Goal: Find specific page/section: Find specific page/section

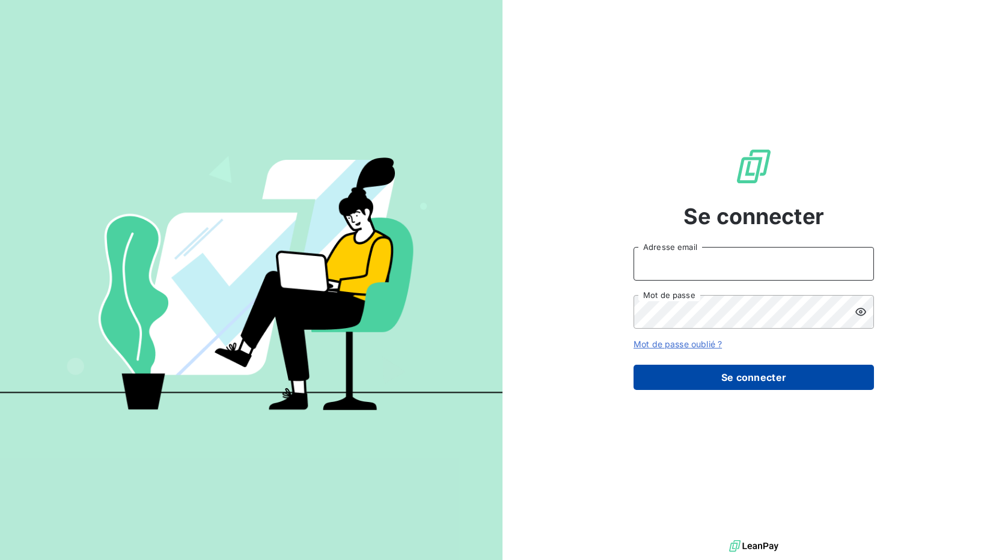
type input "[EMAIL_ADDRESS][DOMAIN_NAME]"
click at [735, 369] on button "Se connecter" at bounding box center [753, 377] width 240 height 25
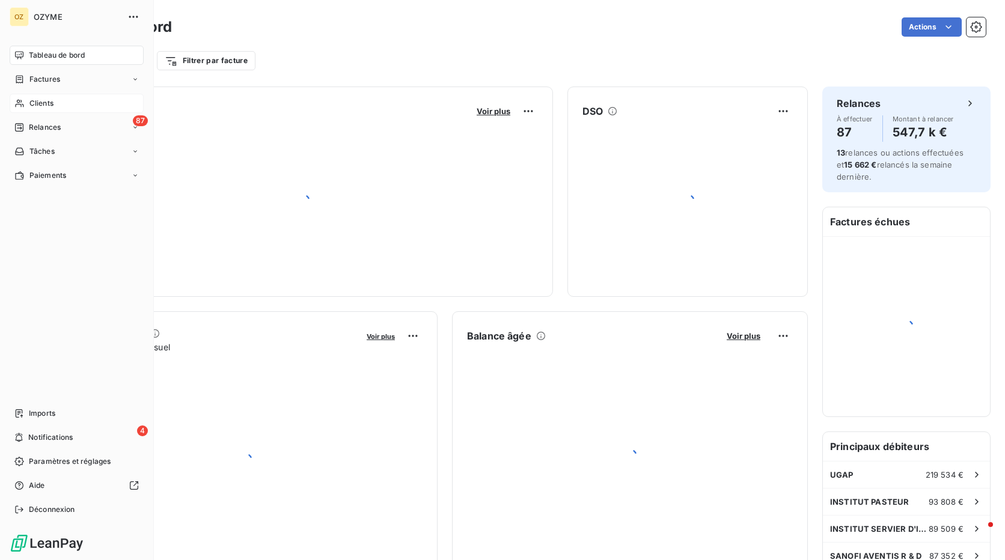
click at [44, 100] on span "Clients" at bounding box center [41, 103] width 24 height 11
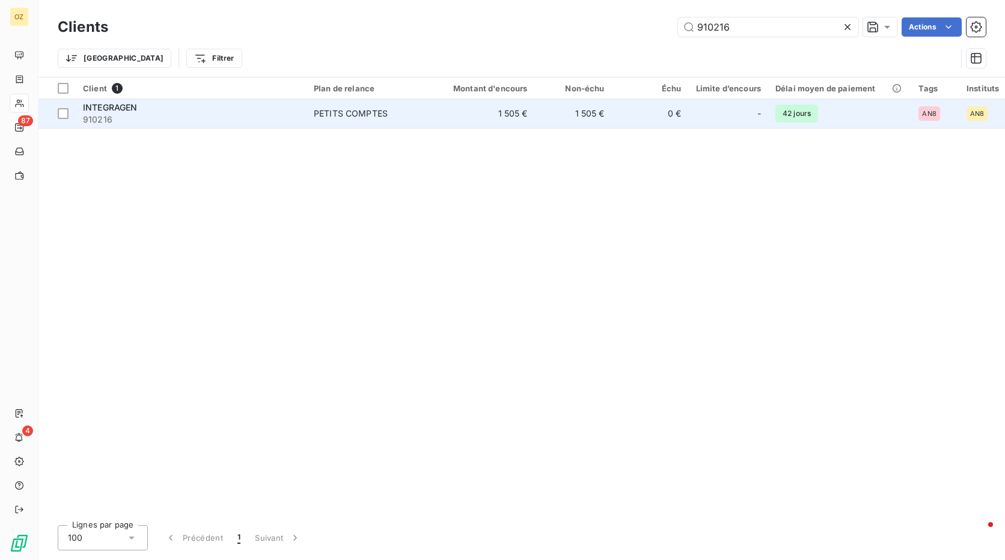
type input "910216"
click at [259, 114] on span "910216" at bounding box center [191, 120] width 216 height 12
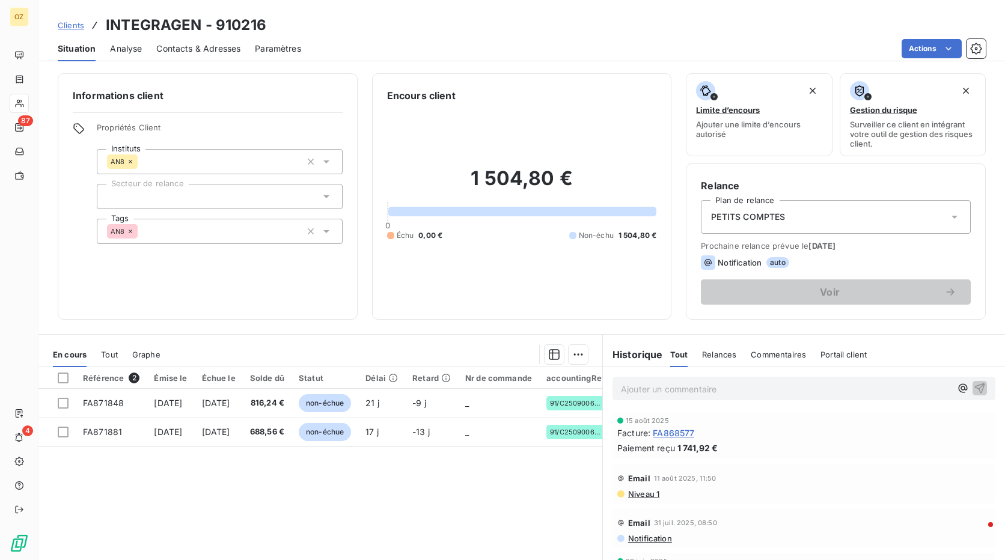
scroll to position [60, 0]
